Goal: Transaction & Acquisition: Purchase product/service

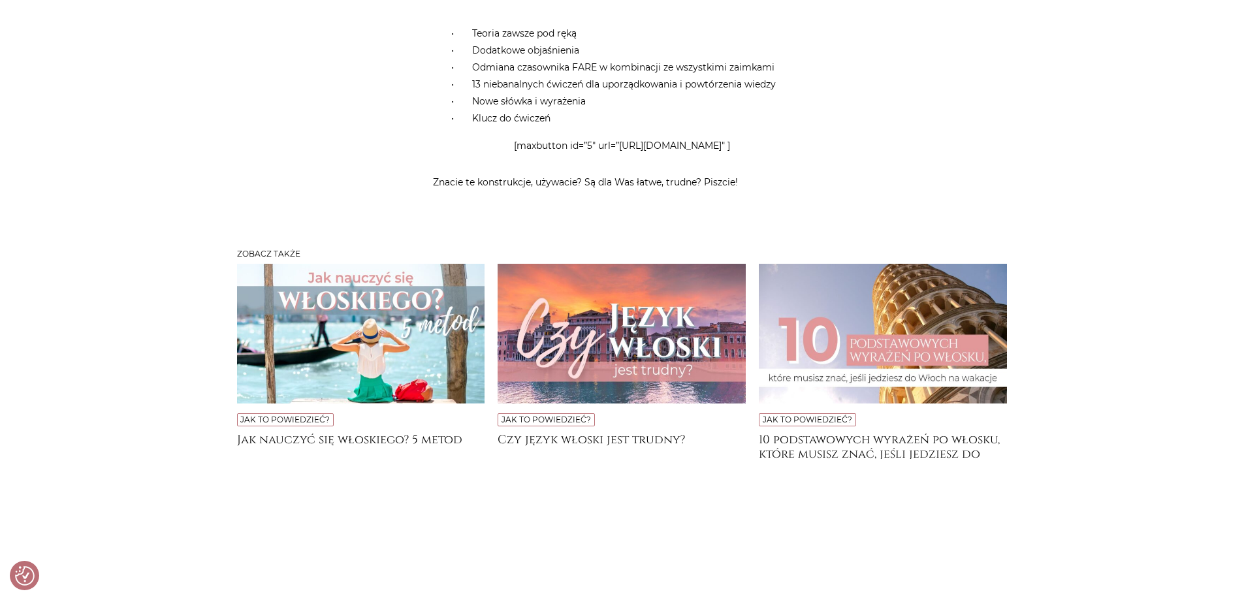
scroll to position [4702, 0]
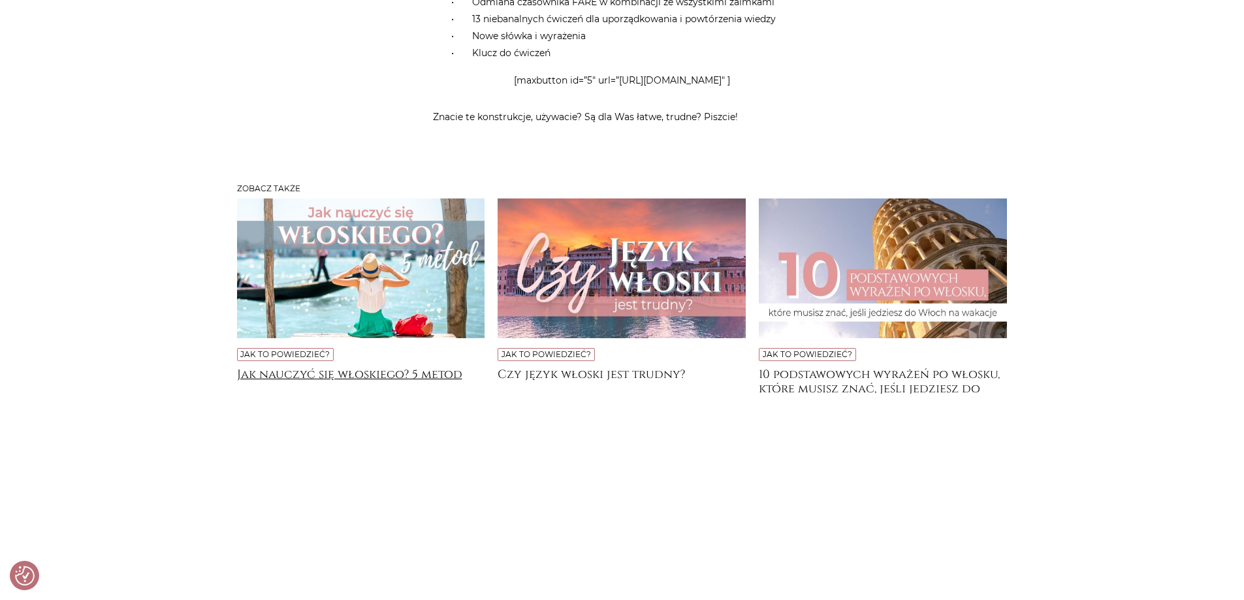
click at [380, 394] on h4 "Jak nauczyć się włoskiego? 5 metod" at bounding box center [361, 381] width 248 height 26
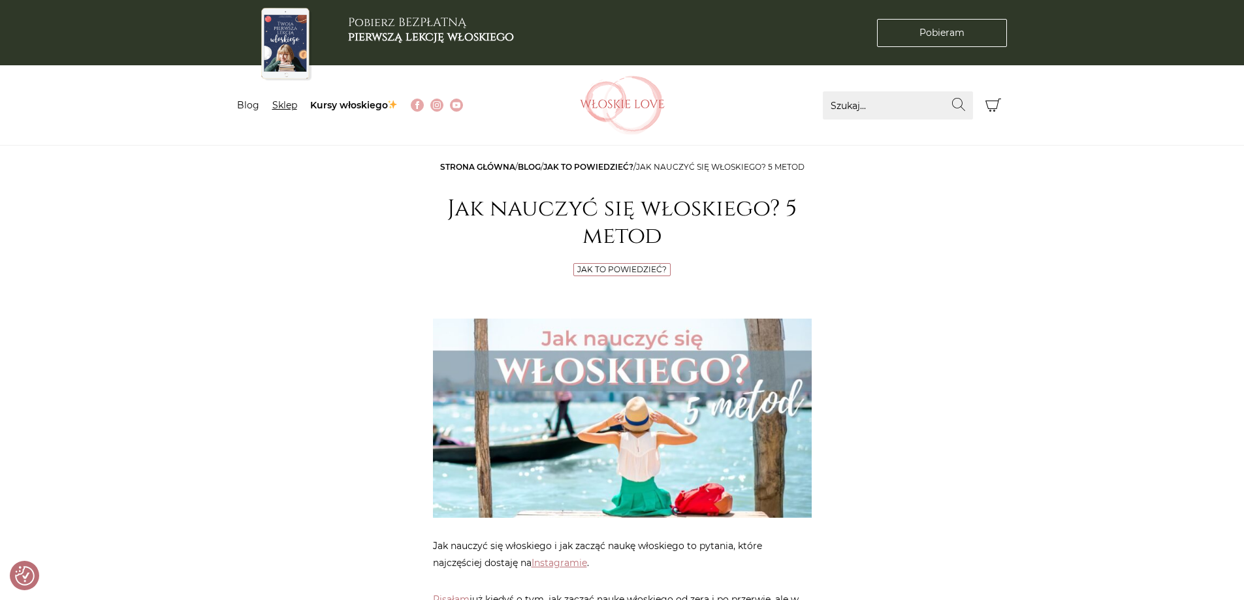
click at [275, 103] on link "Sklep" at bounding box center [284, 105] width 25 height 12
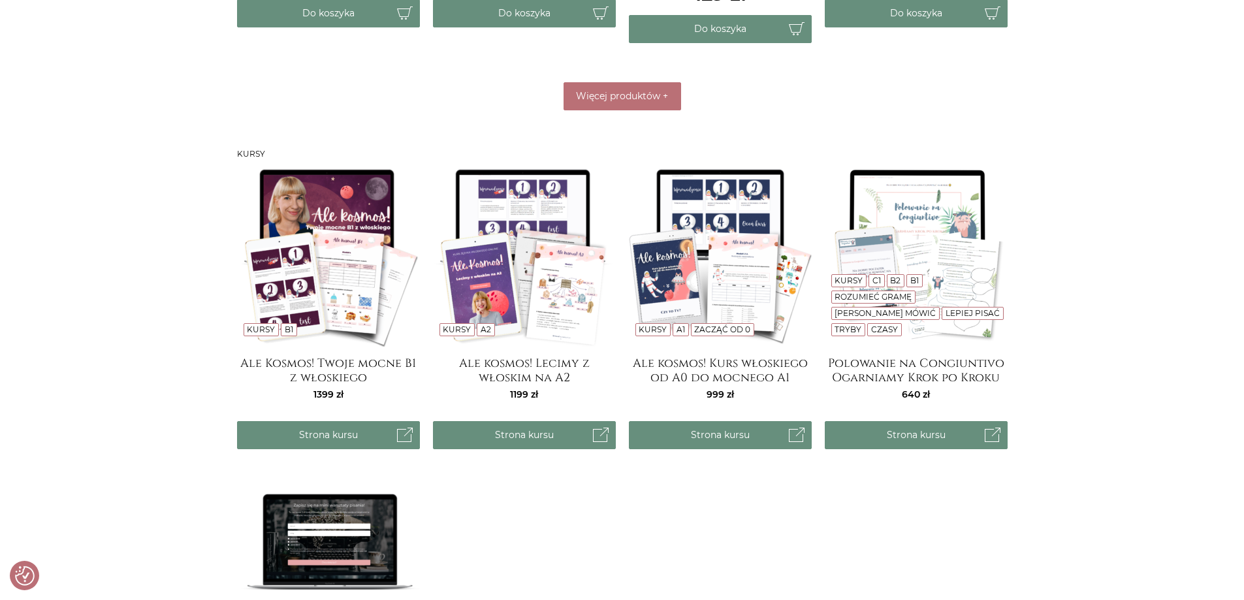
scroll to position [718, 0]
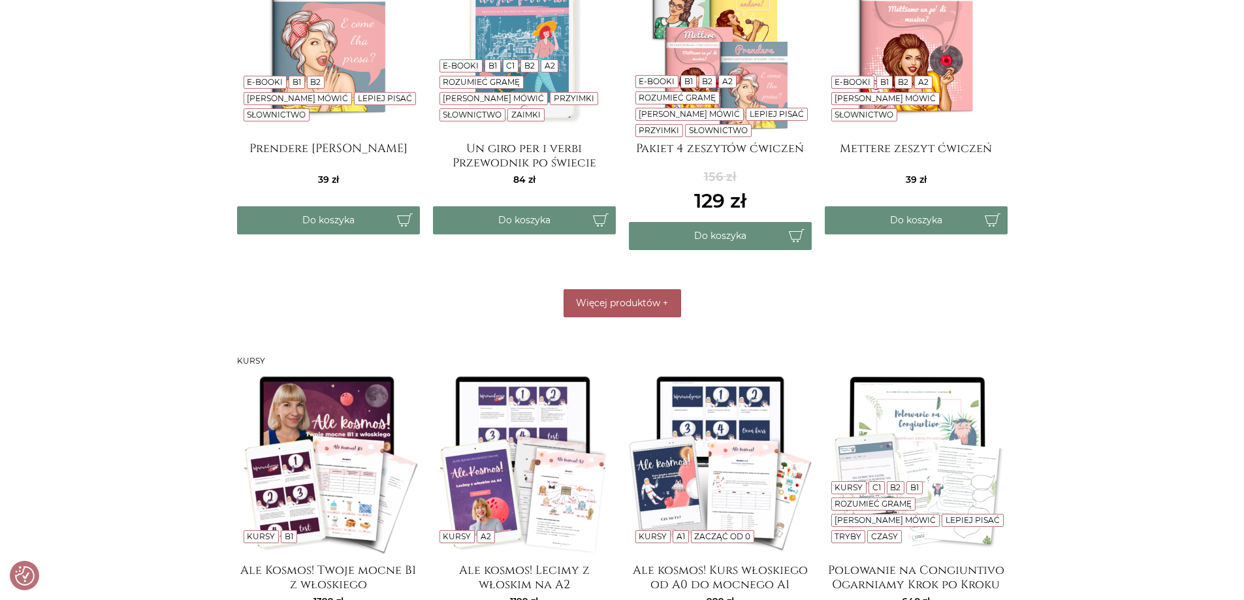
click at [645, 311] on button "Więcej produktów +" at bounding box center [623, 303] width 118 height 28
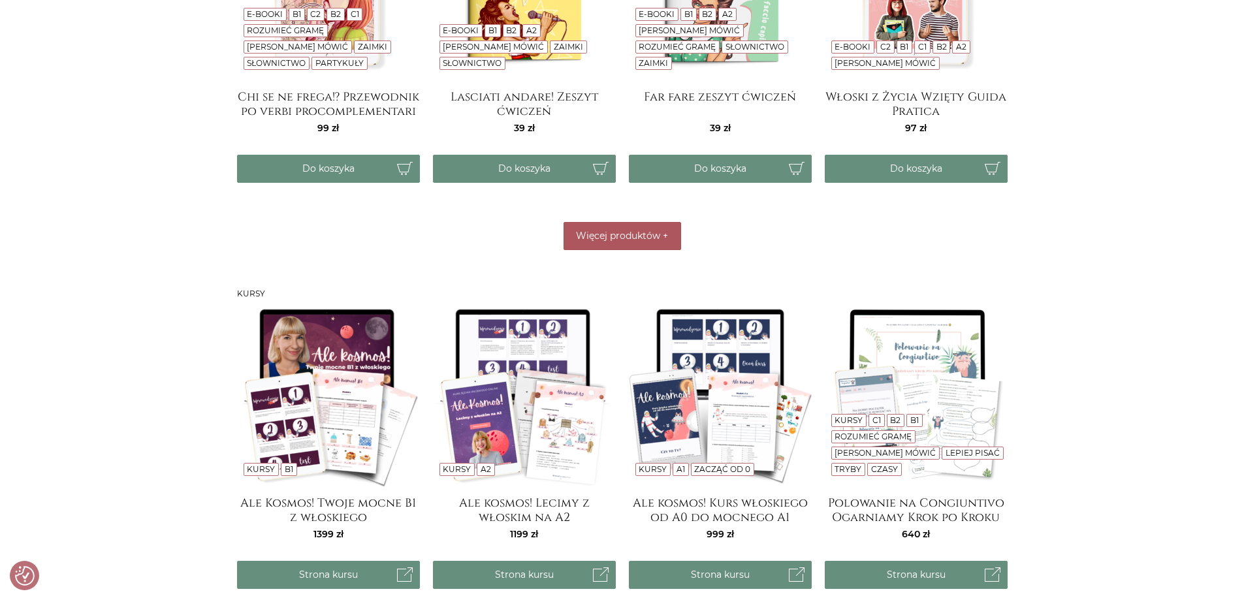
scroll to position [1045, 0]
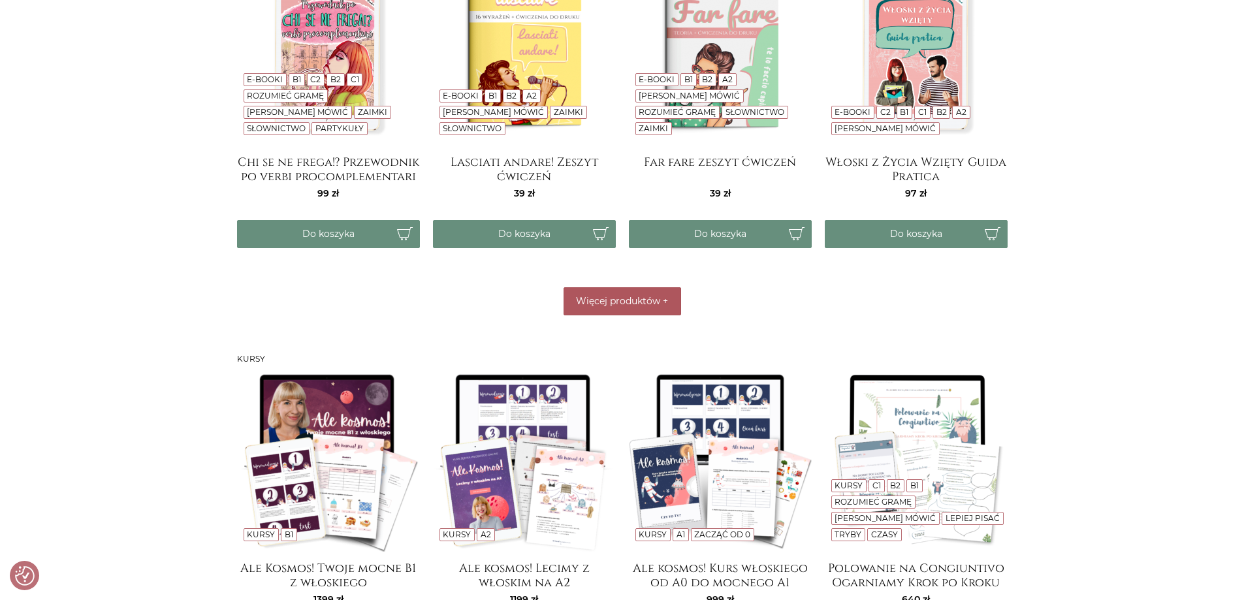
click at [652, 301] on span "Więcej produktów" at bounding box center [618, 301] width 84 height 12
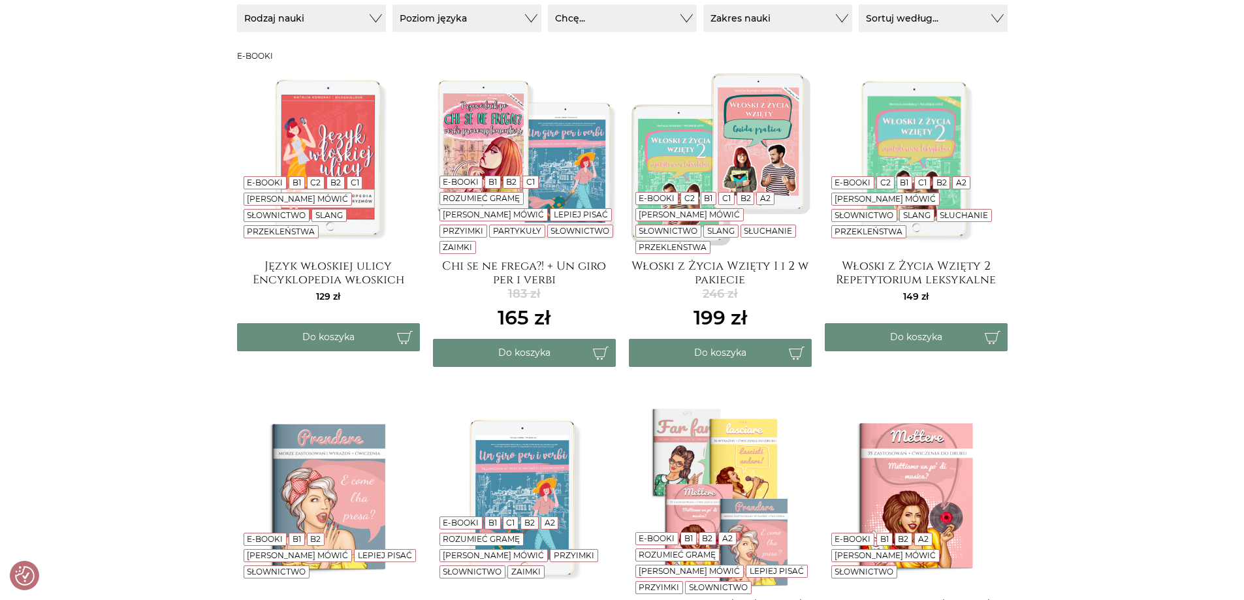
scroll to position [0, 0]
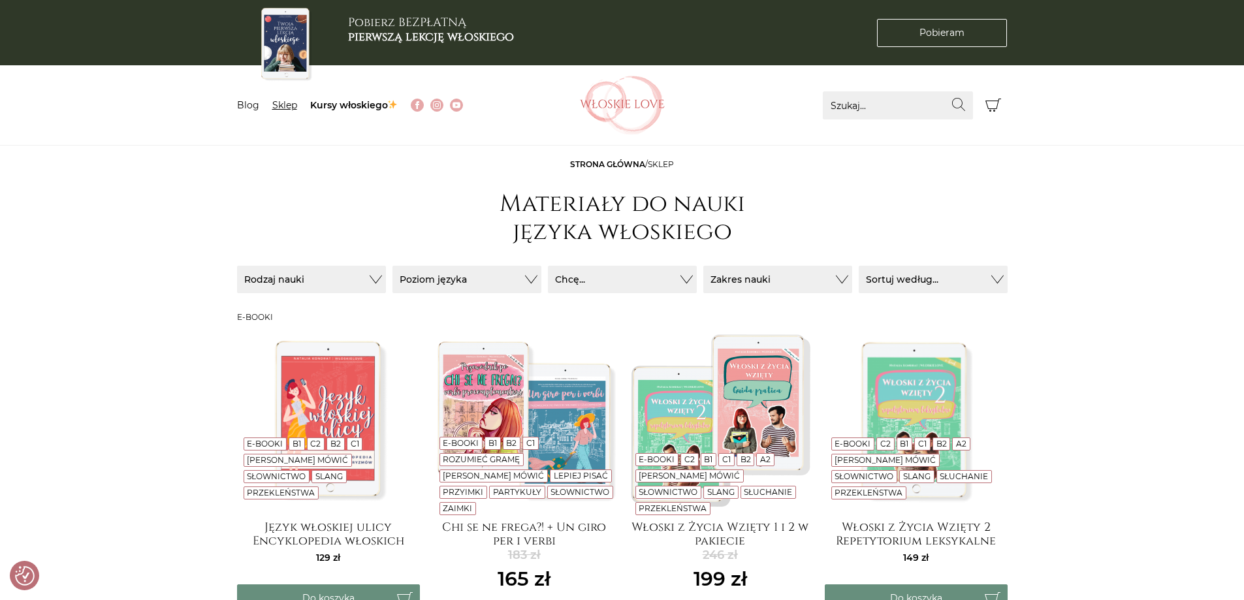
click at [280, 104] on link "Sklep" at bounding box center [284, 105] width 25 height 12
